Goal: Navigation & Orientation: Find specific page/section

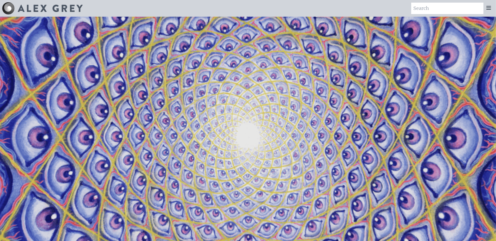
click at [251, 67] on video "Your browser does not support the video tag." at bounding box center [247, 137] width 521 height 293
click at [488, 8] on icon at bounding box center [488, 7] width 4 height 3
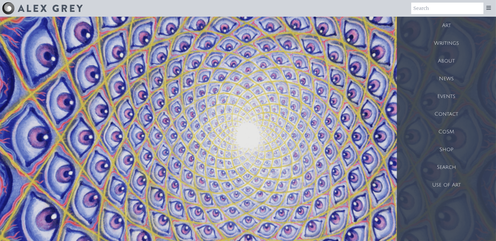
click at [444, 152] on div "Shop" at bounding box center [446, 150] width 99 height 18
